Goal: Transaction & Acquisition: Download file/media

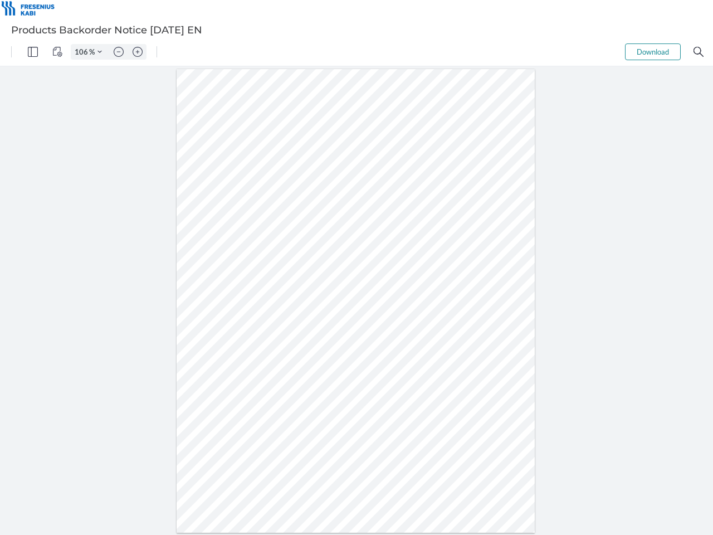
click at [33, 52] on img "Panel" at bounding box center [33, 52] width 10 height 10
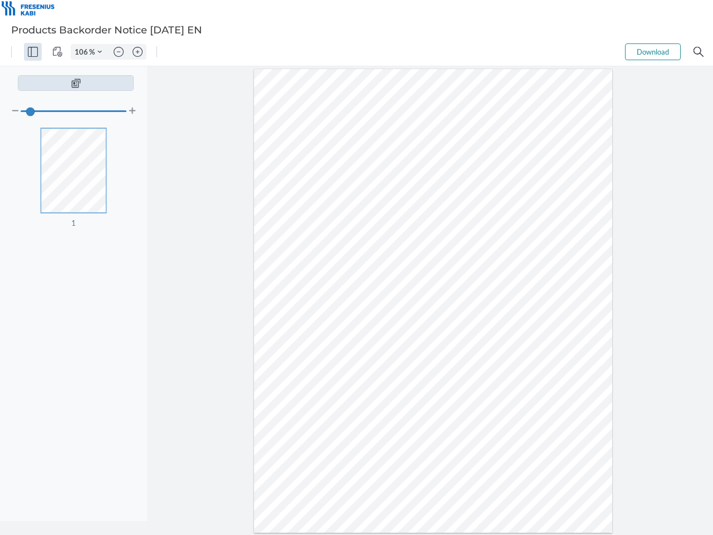
click at [57, 52] on img "View Controls" at bounding box center [57, 52] width 10 height 10
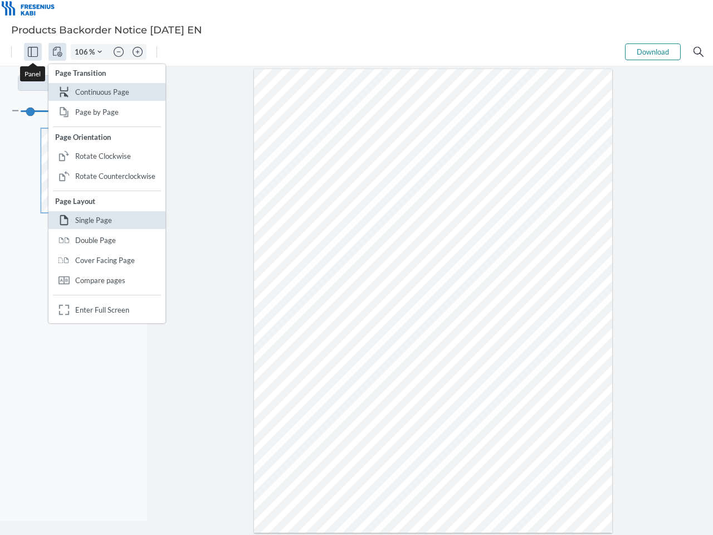
click at [83, 52] on input "106" at bounding box center [80, 52] width 18 height 10
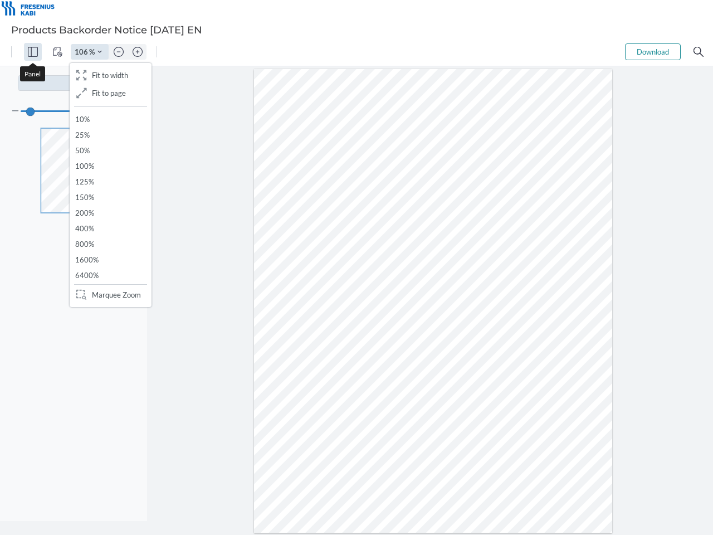
click at [100, 52] on img "Zoom Controls" at bounding box center [99, 52] width 4 height 4
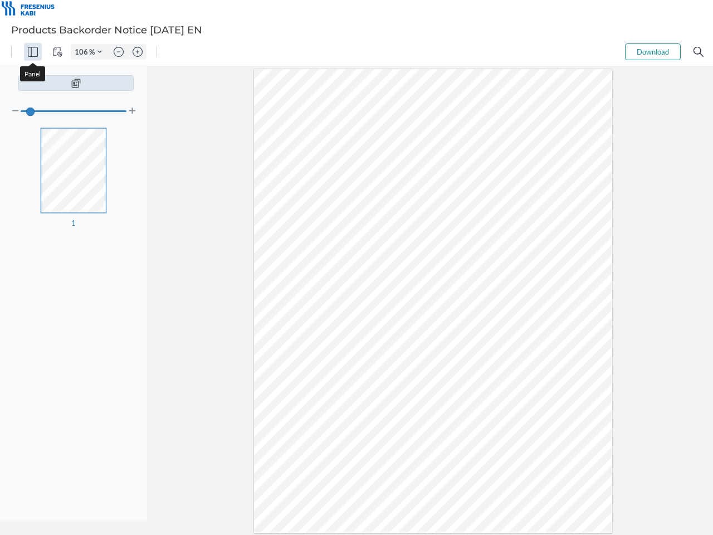
click at [119, 52] on img "Zoom out" at bounding box center [119, 52] width 10 height 10
click at [138, 52] on img "Zoom in" at bounding box center [138, 52] width 10 height 10
type input "106"
click at [653, 52] on button "Download" at bounding box center [653, 51] width 56 height 17
click at [698, 52] on img "Search" at bounding box center [698, 52] width 10 height 10
